Goal: Download file/media

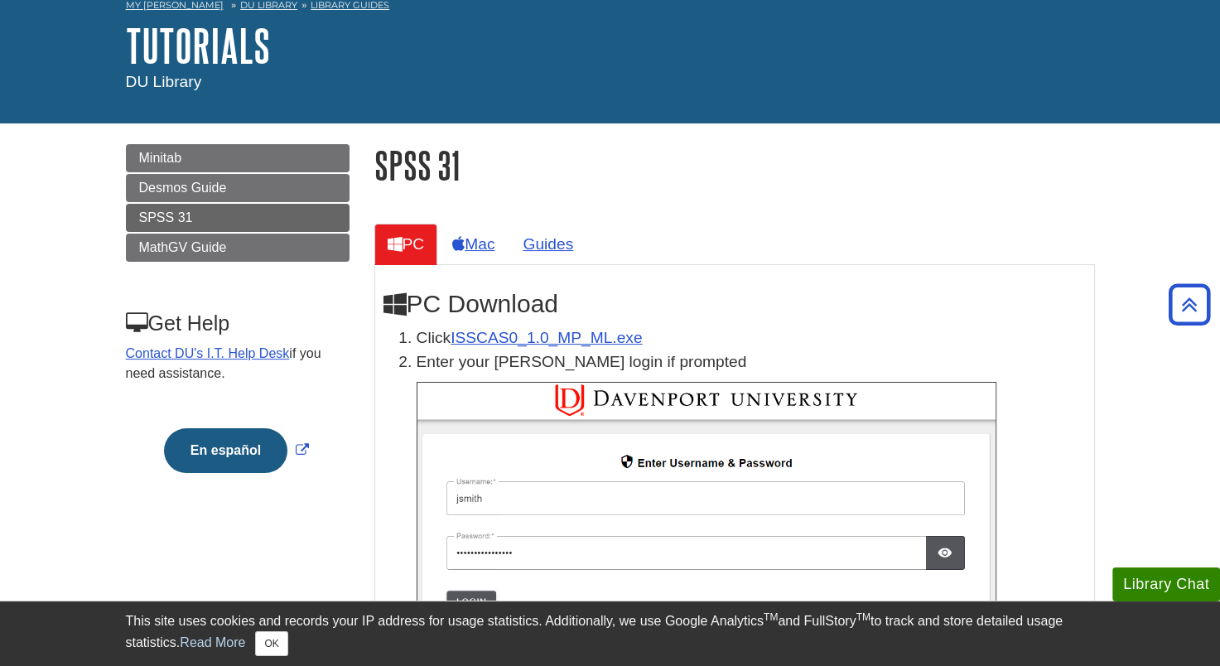
scroll to position [83, 0]
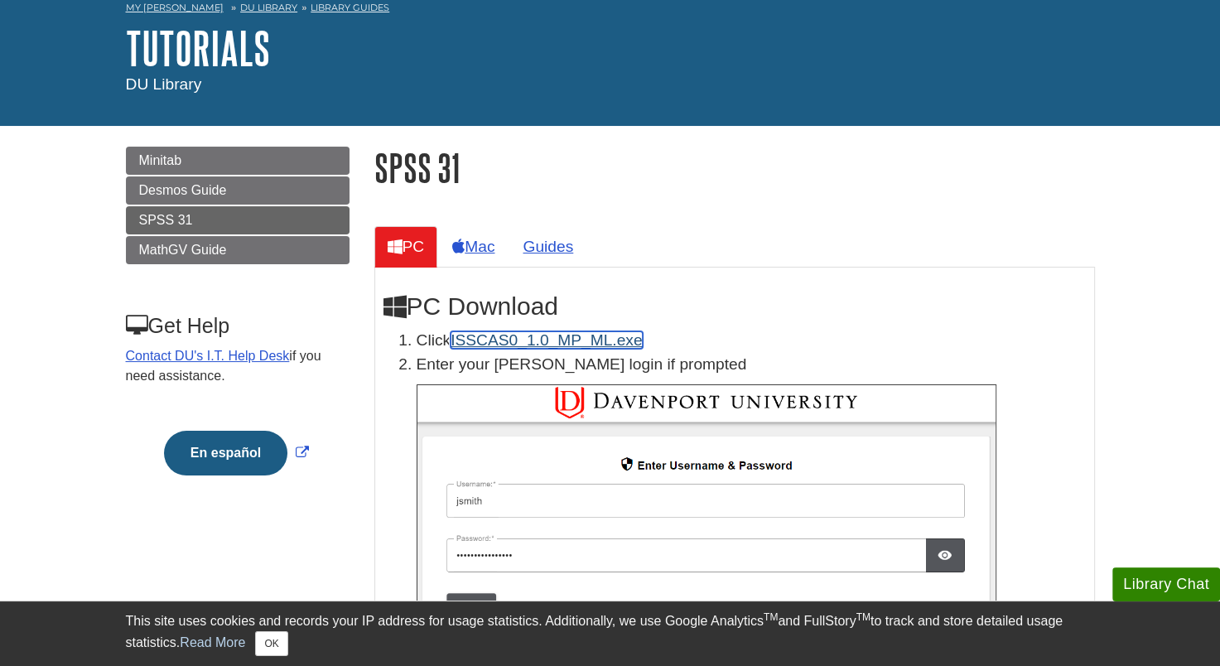
click at [525, 338] on link "ISSCAS0_1.0_MP_ML.exe" at bounding box center [545, 339] width 191 height 17
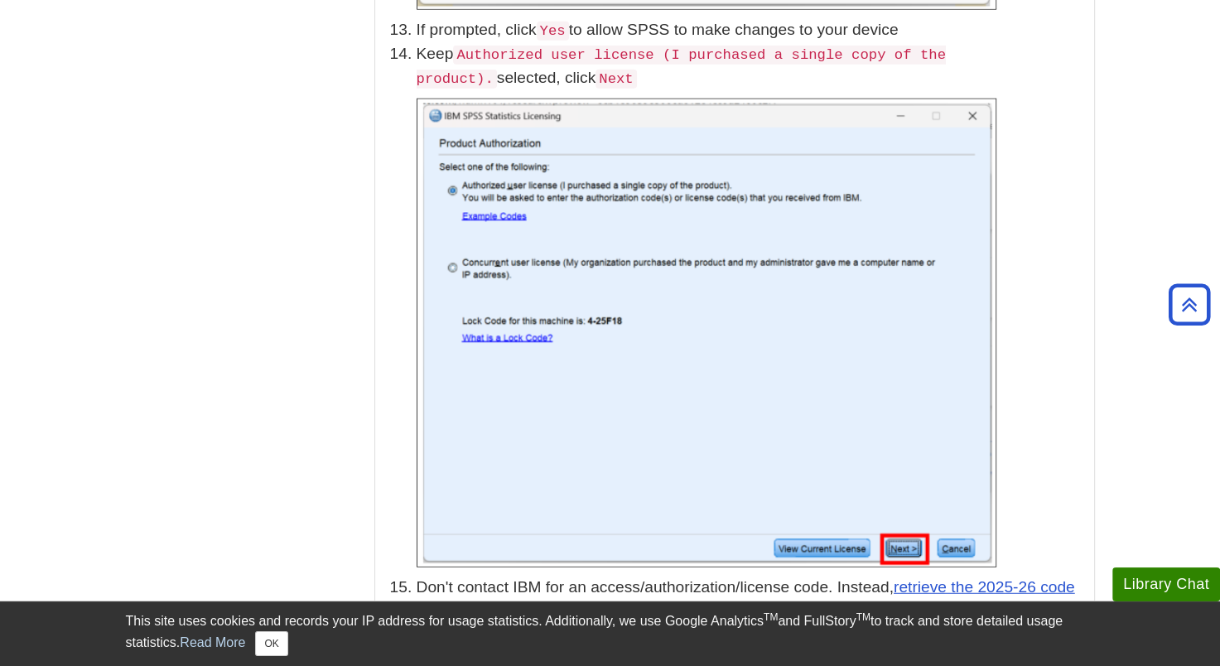
scroll to position [4140, 0]
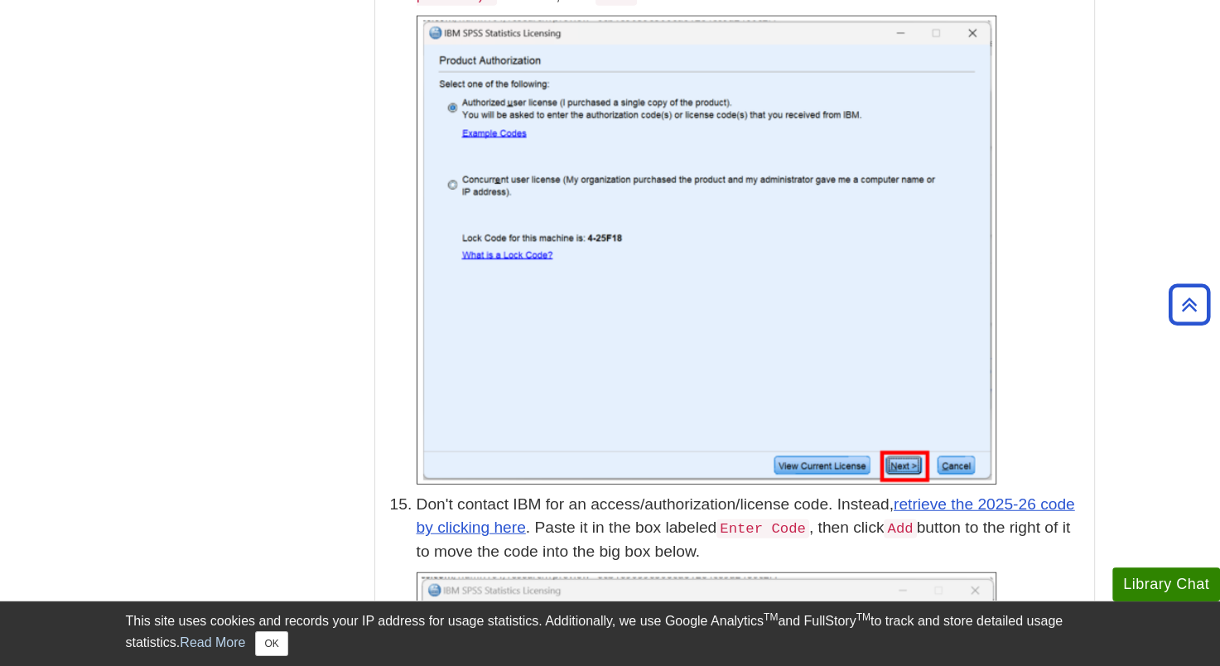
click at [1082, 396] on p at bounding box center [751, 250] width 669 height 469
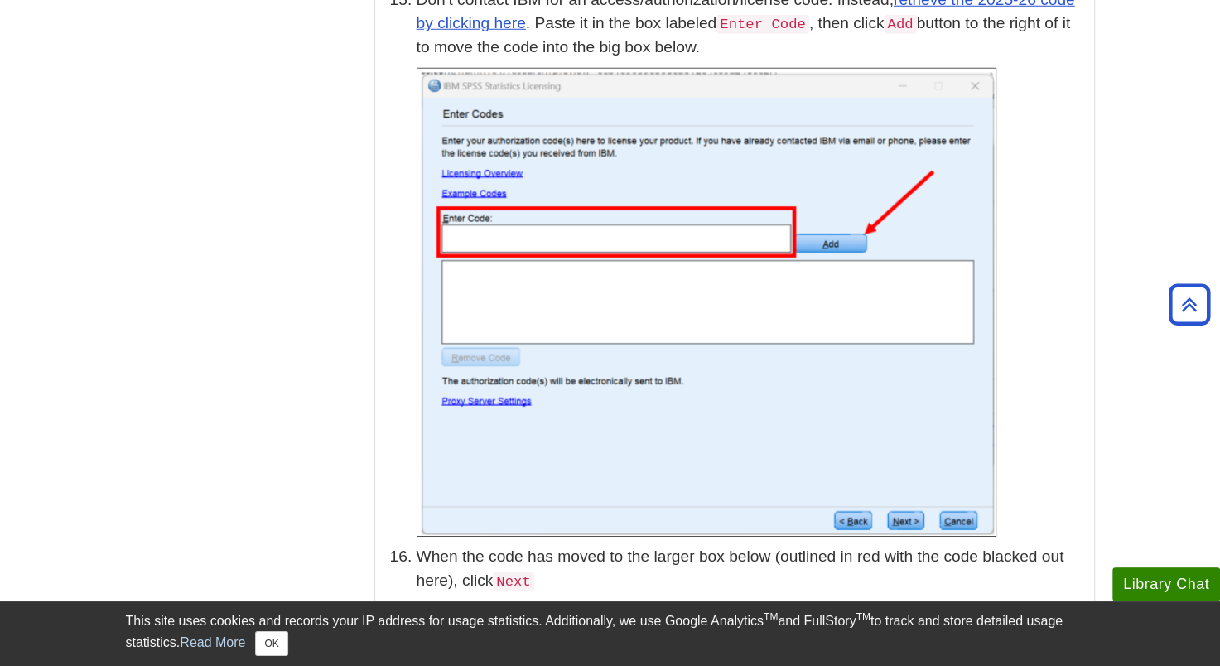
scroll to position [4554, 0]
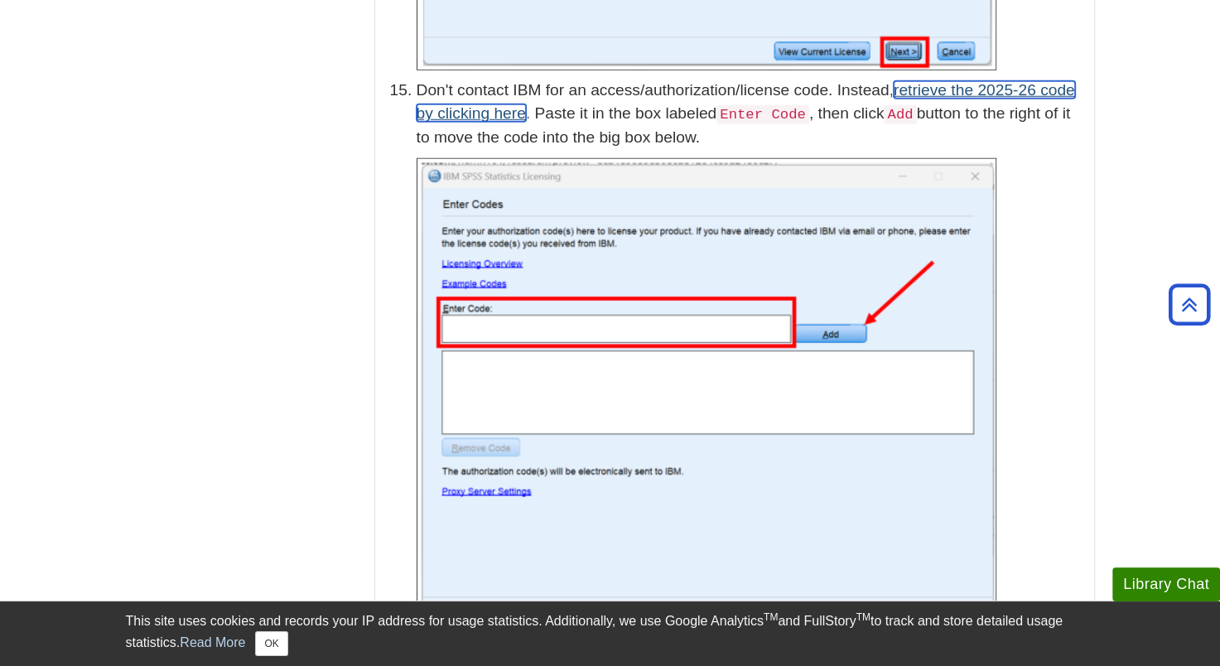
click at [498, 94] on link "retrieve the 2025-26 code by clicking here" at bounding box center [746, 101] width 658 height 41
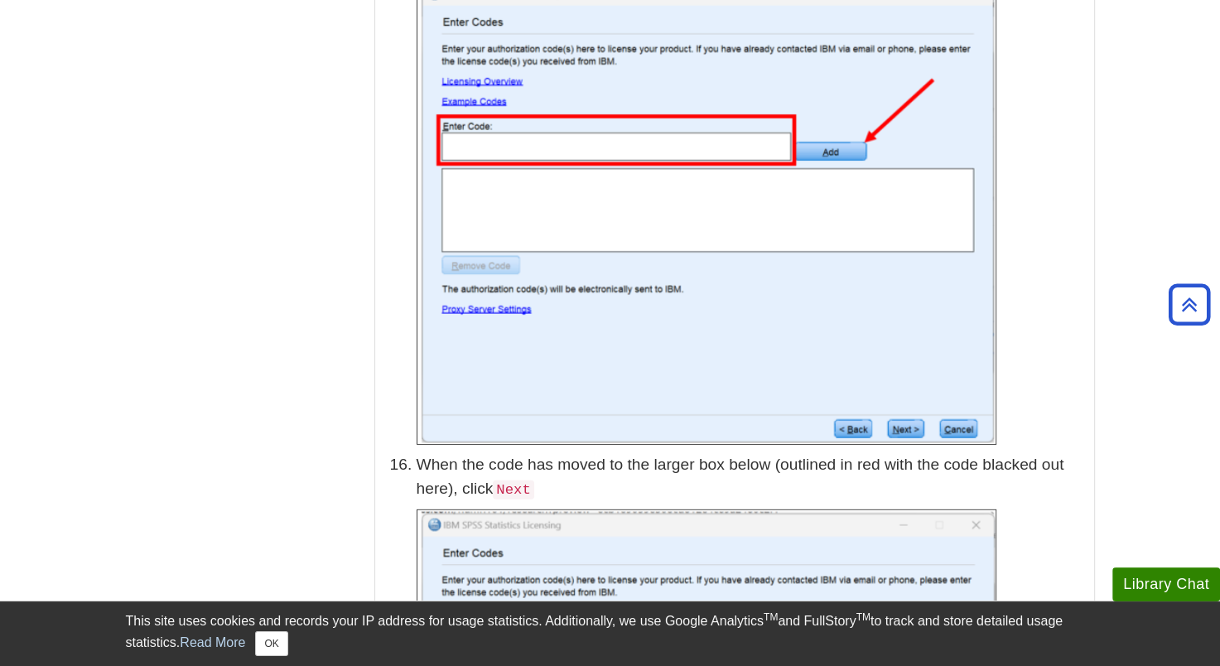
scroll to position [4720, 0]
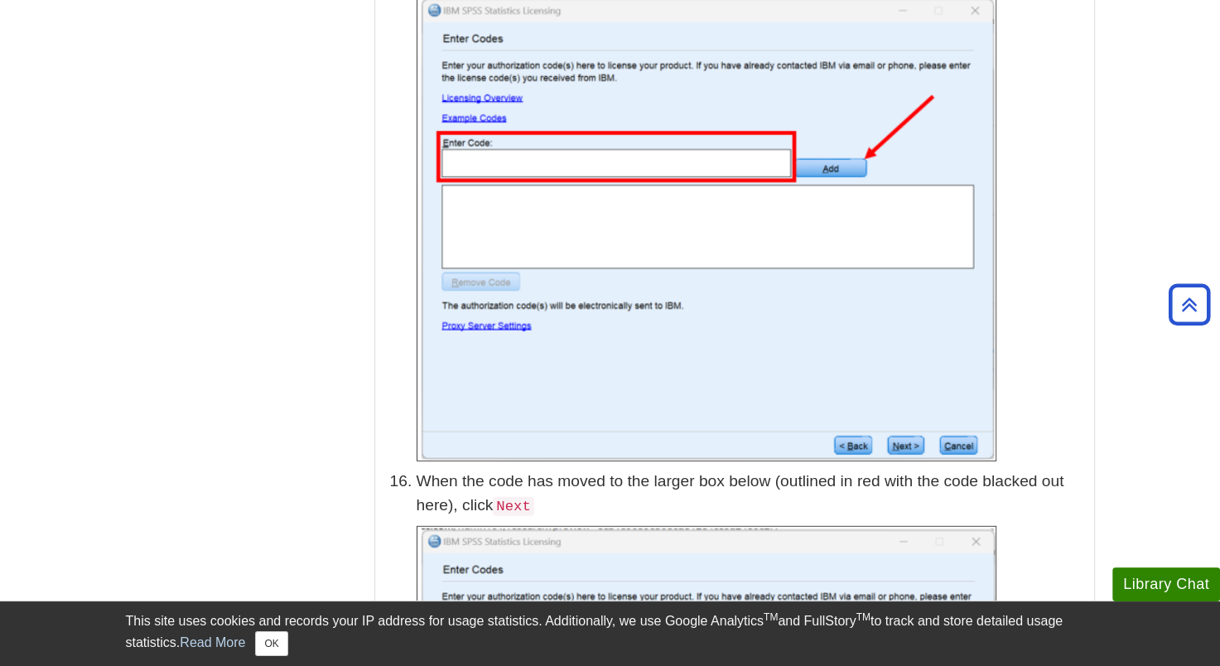
click at [1014, 354] on p at bounding box center [751, 227] width 669 height 469
click at [1071, 360] on p at bounding box center [751, 227] width 669 height 469
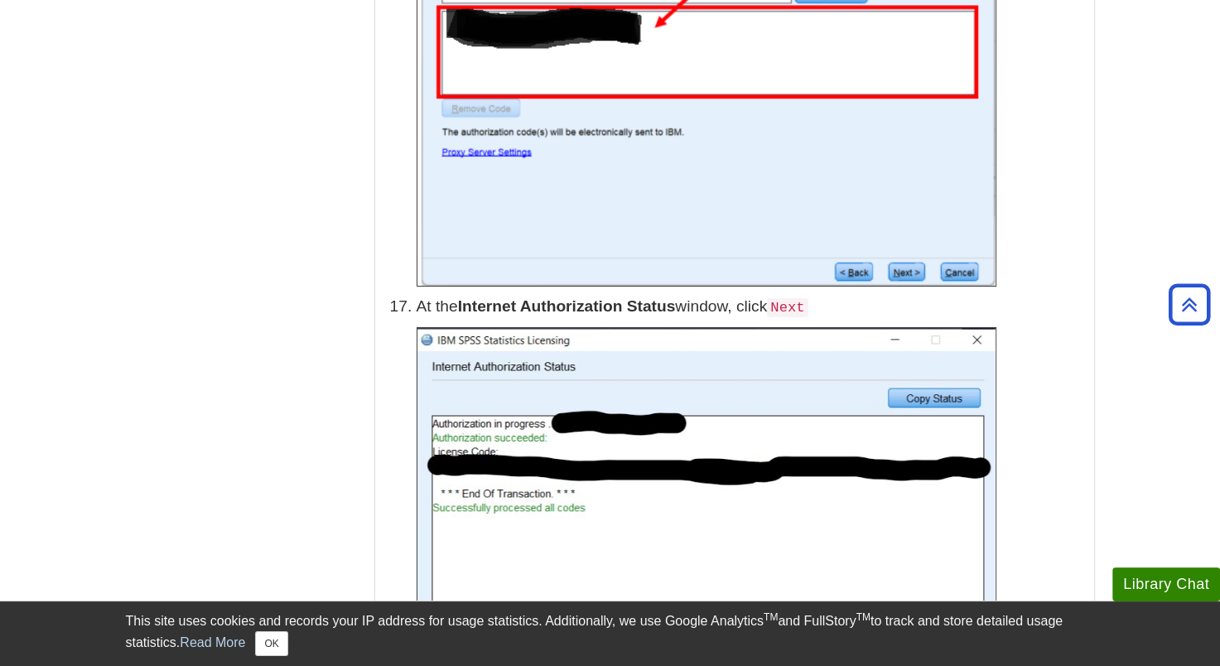
scroll to position [5465, 0]
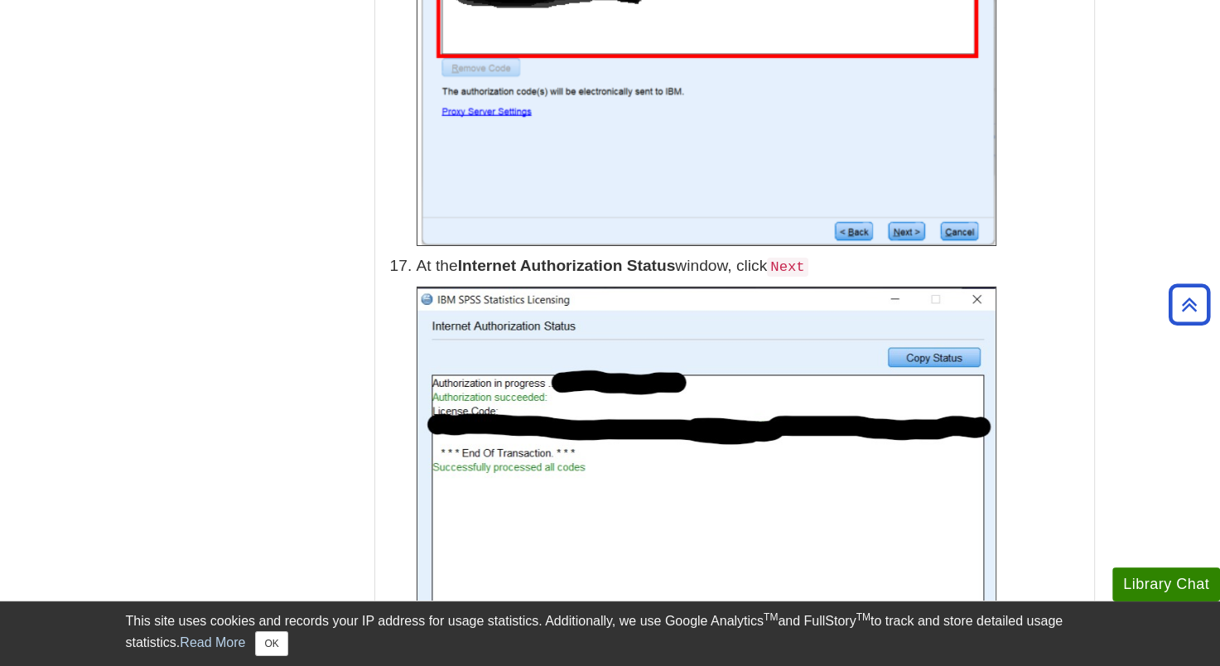
click at [1047, 500] on p at bounding box center [751, 497] width 669 height 421
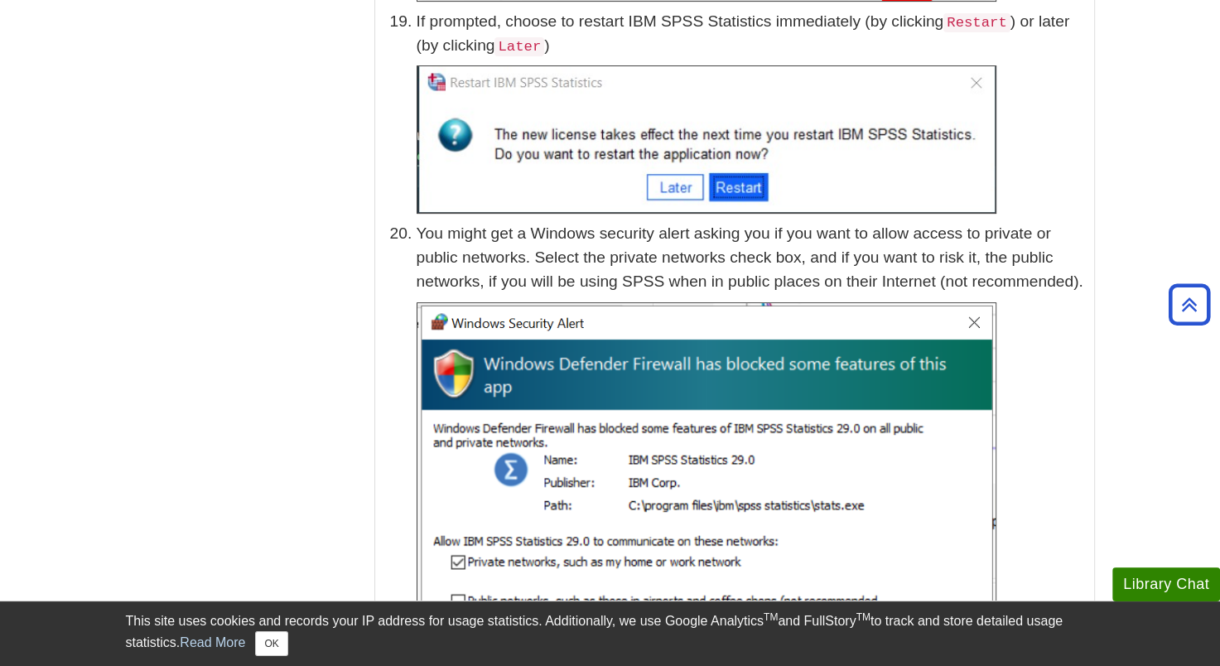
scroll to position [6707, 0]
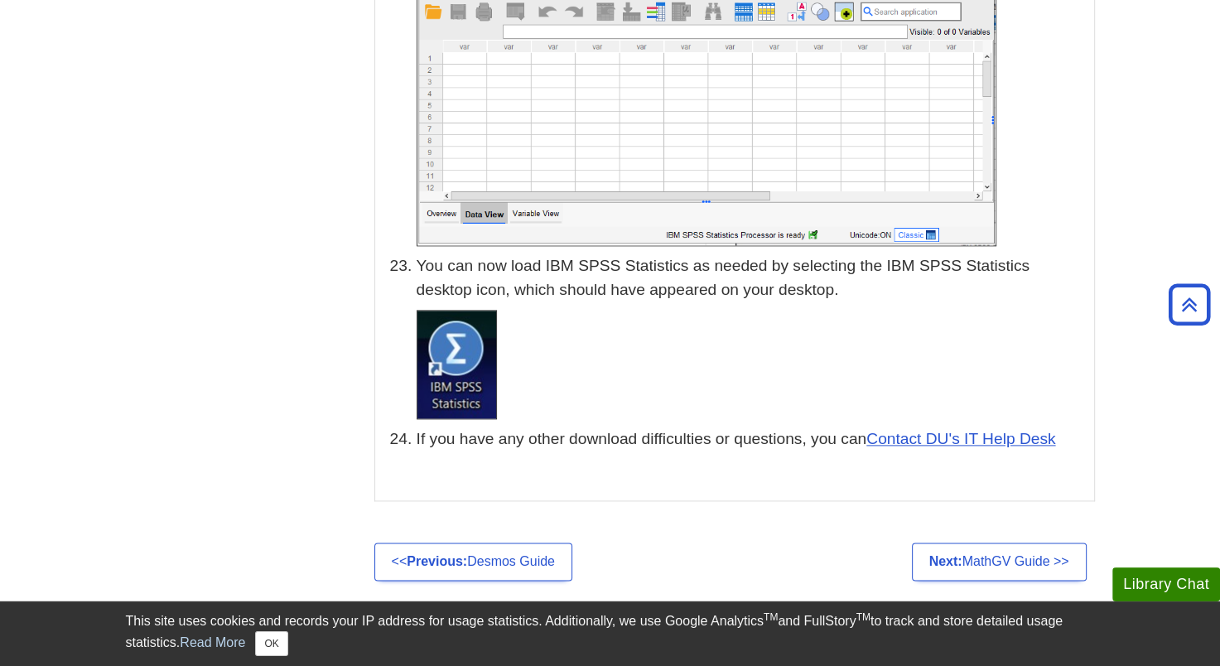
scroll to position [8115, 0]
